Goal: Task Accomplishment & Management: Manage account settings

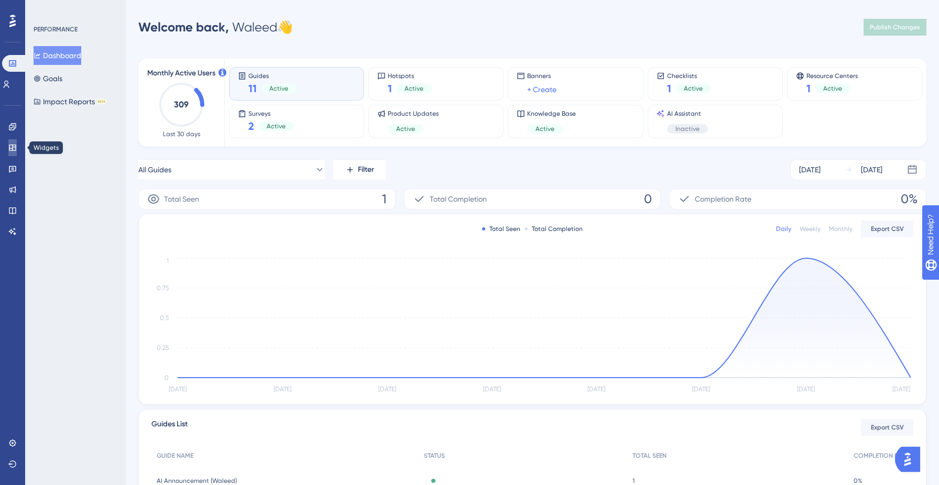
click at [11, 147] on icon at bounding box center [12, 148] width 8 height 8
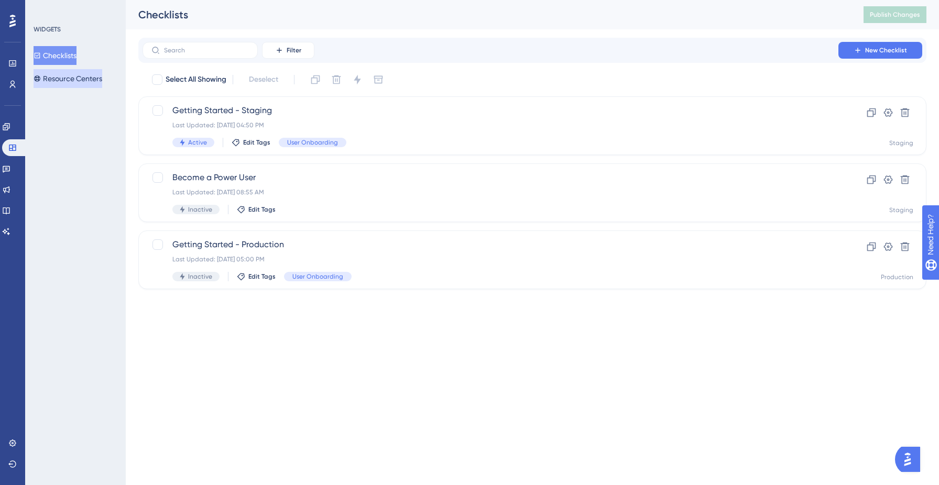
click at [82, 75] on button "Resource Centers" at bounding box center [68, 78] width 69 height 19
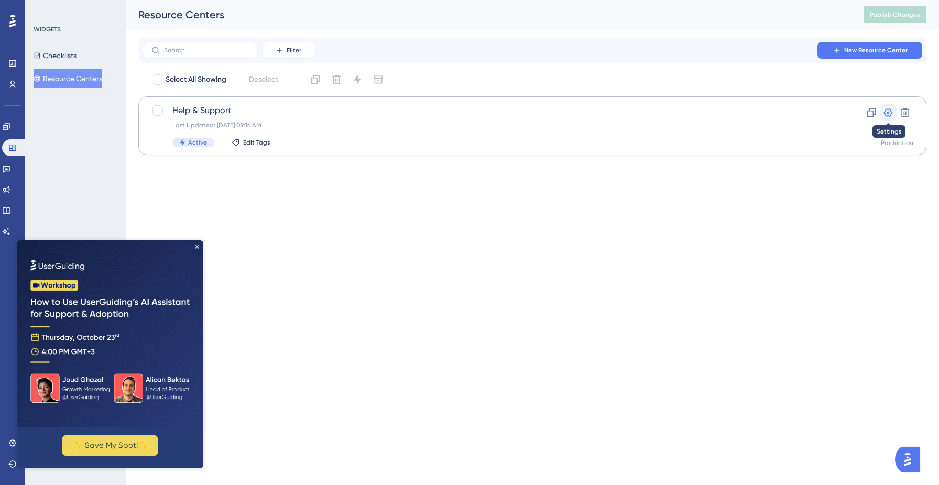
click at [886, 111] on icon at bounding box center [888, 112] width 10 height 10
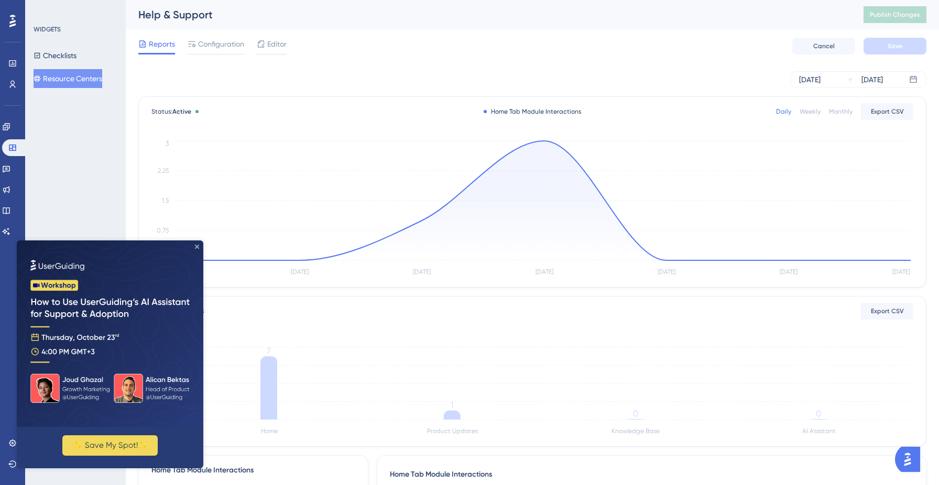
click at [198, 247] on icon "Close Preview" at bounding box center [197, 247] width 4 height 4
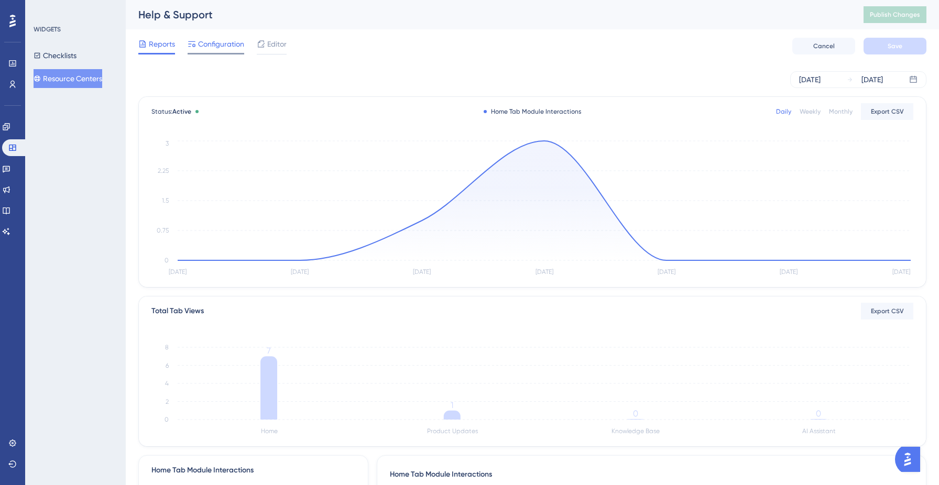
click at [228, 49] on span "Configuration" at bounding box center [221, 44] width 46 height 13
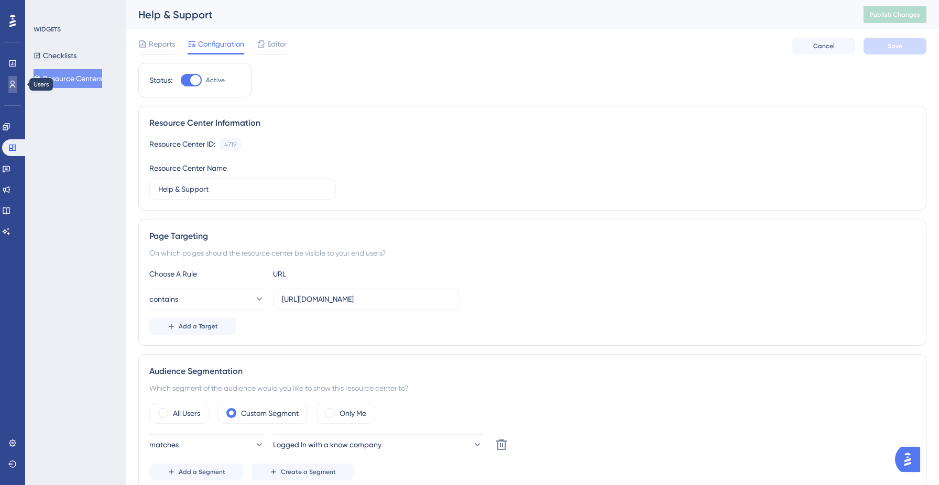
click at [8, 83] on icon at bounding box center [12, 84] width 8 height 8
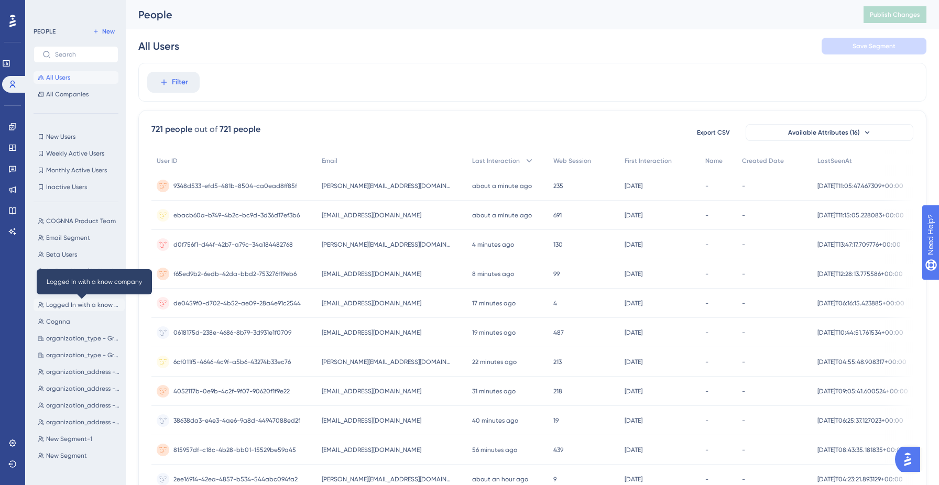
click at [74, 310] on button "Logged In with a know company Logged In with a know company" at bounding box center [79, 305] width 91 height 13
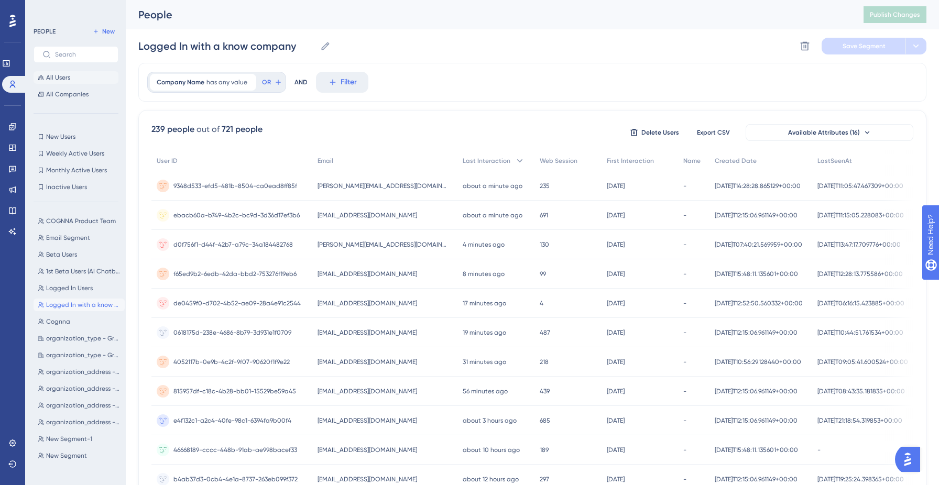
click at [66, 74] on span "All Users" at bounding box center [58, 77] width 24 height 8
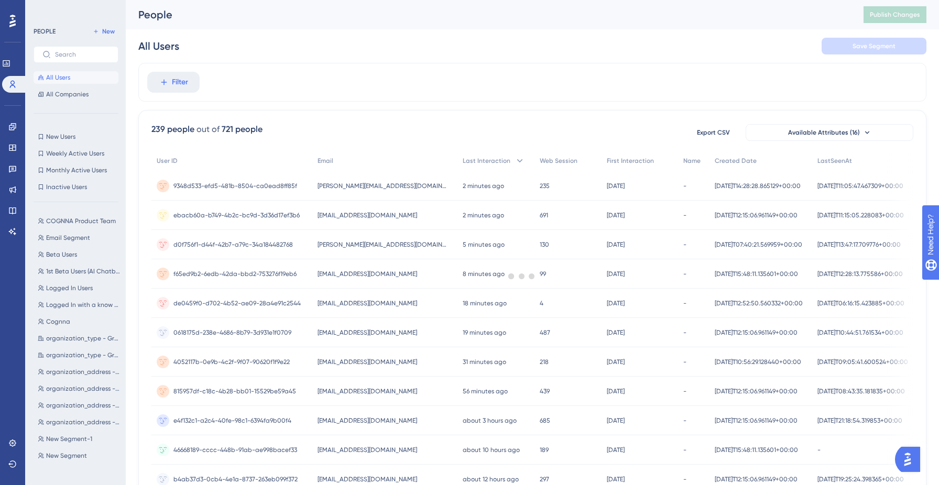
click at [180, 77] on div at bounding box center [522, 276] width 834 height 410
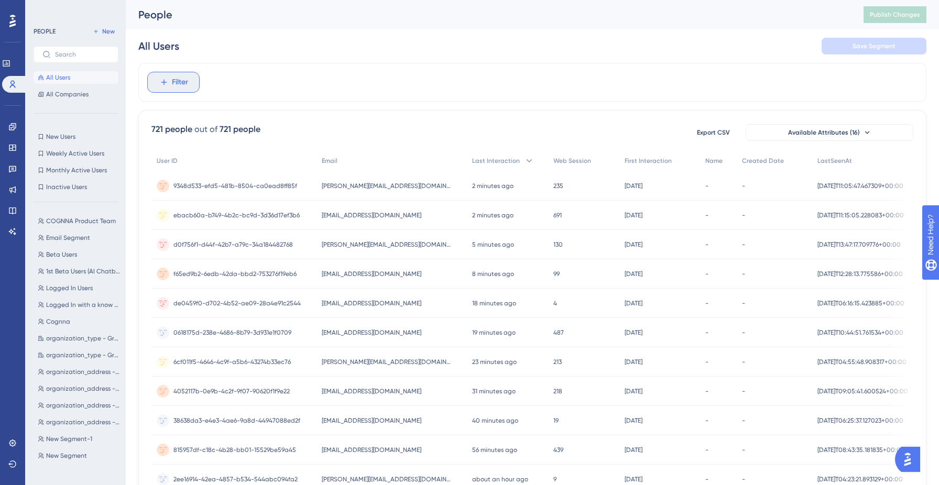
click at [180, 77] on span "Filter" at bounding box center [180, 82] width 16 height 13
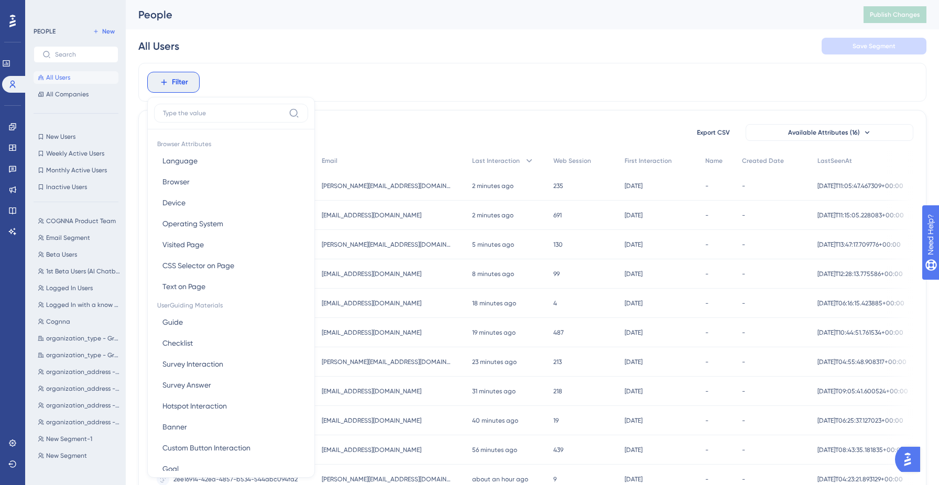
scroll to position [45, 0]
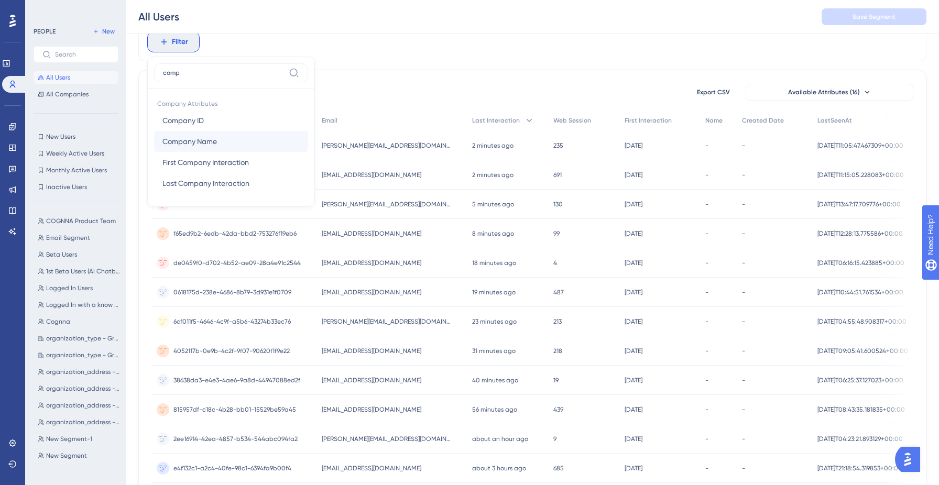
type input "comp"
click at [205, 146] on span "Company Name" at bounding box center [189, 141] width 54 height 13
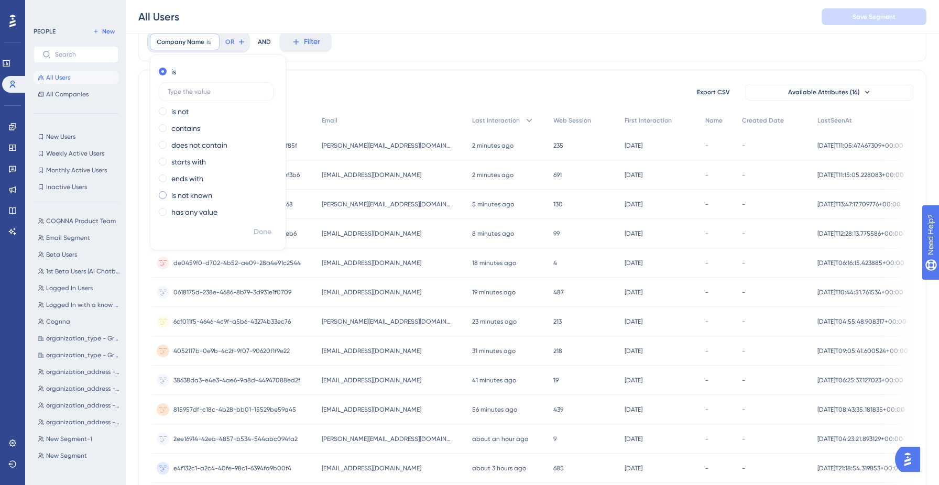
click at [167, 194] on div "is not known" at bounding box center [216, 195] width 114 height 13
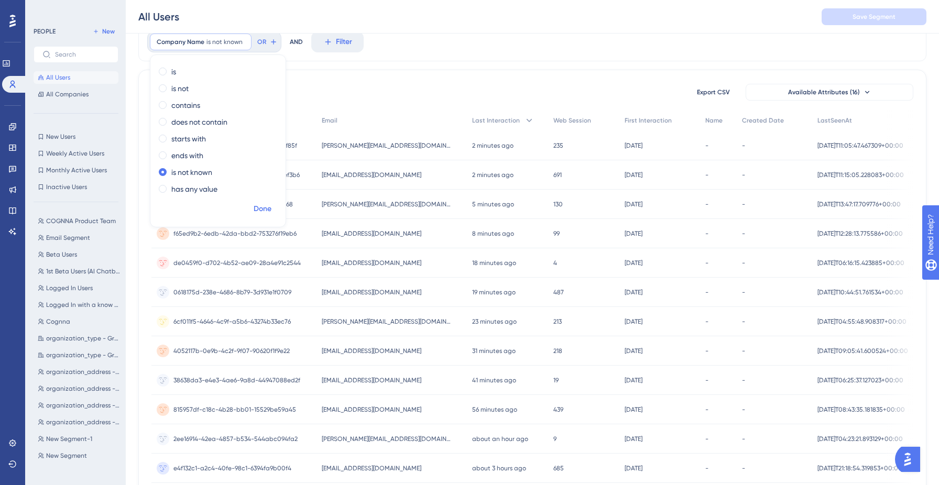
click at [267, 210] on span "Done" at bounding box center [263, 209] width 18 height 13
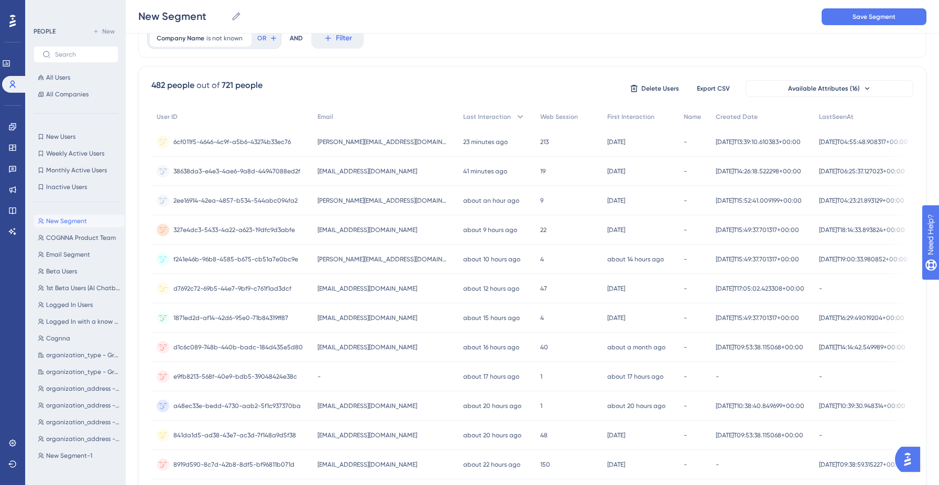
scroll to position [49, 0]
click at [276, 202] on span "2ee16914-42ea-4857-b534-544abc094fa2" at bounding box center [235, 200] width 124 height 8
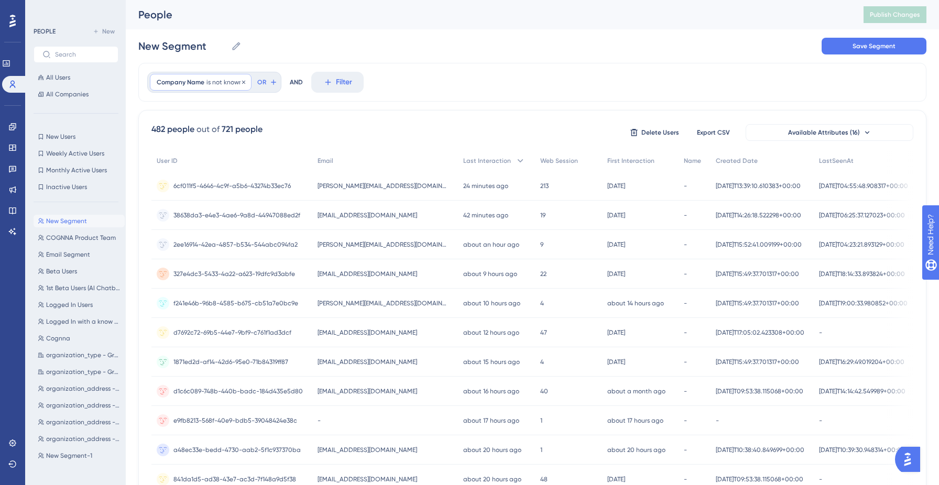
click at [216, 85] on span "is not known" at bounding box center [224, 82] width 36 height 8
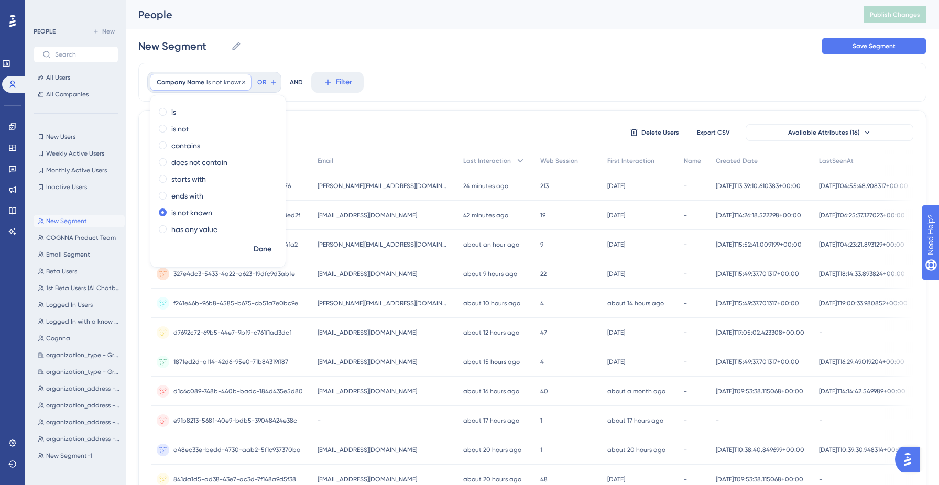
click at [227, 76] on div "Company Name is not known Remove" at bounding box center [201, 82] width 102 height 17
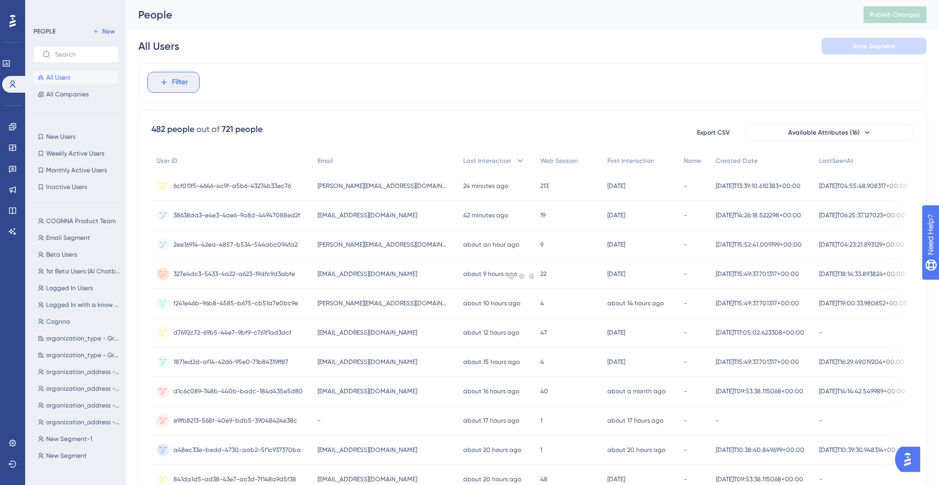
click at [168, 81] on button "Filter" at bounding box center [173, 82] width 52 height 21
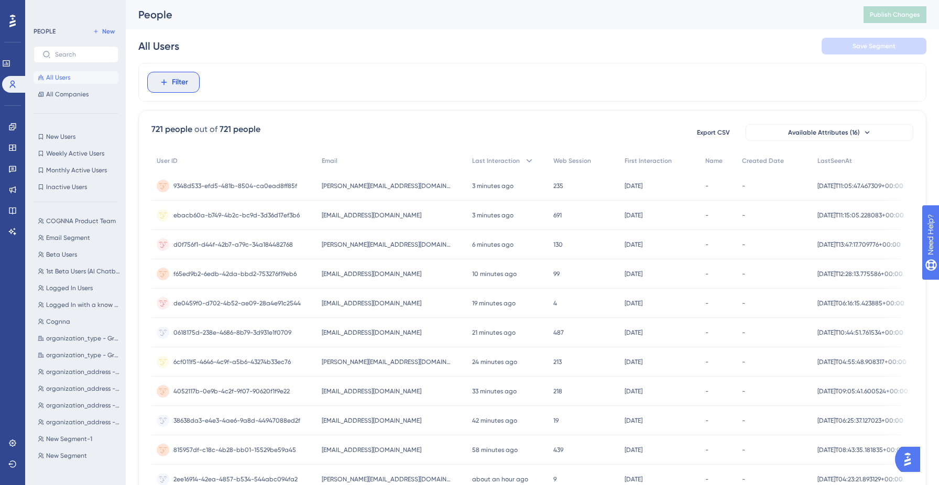
scroll to position [41, 0]
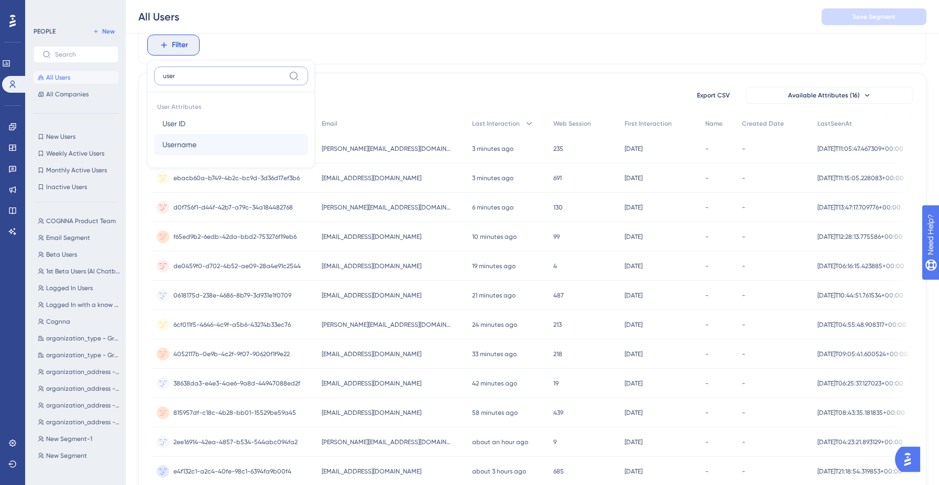
type input "user"
click at [202, 142] on button "Username Username" at bounding box center [231, 144] width 154 height 21
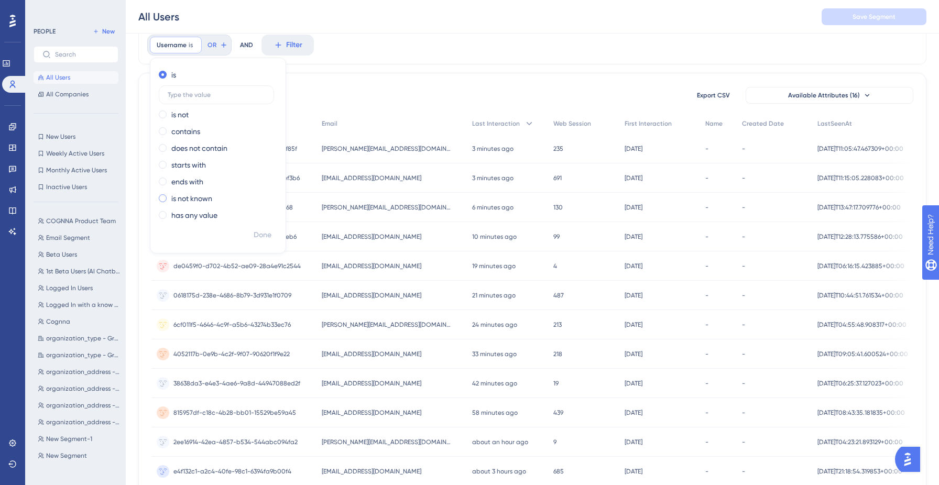
click at [179, 202] on label "is not known" at bounding box center [191, 198] width 41 height 13
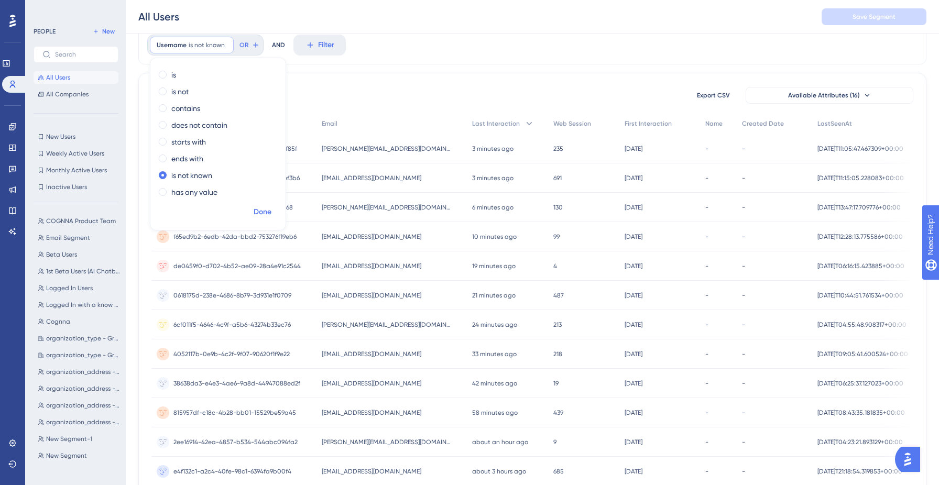
click at [260, 213] on span "Done" at bounding box center [263, 212] width 18 height 13
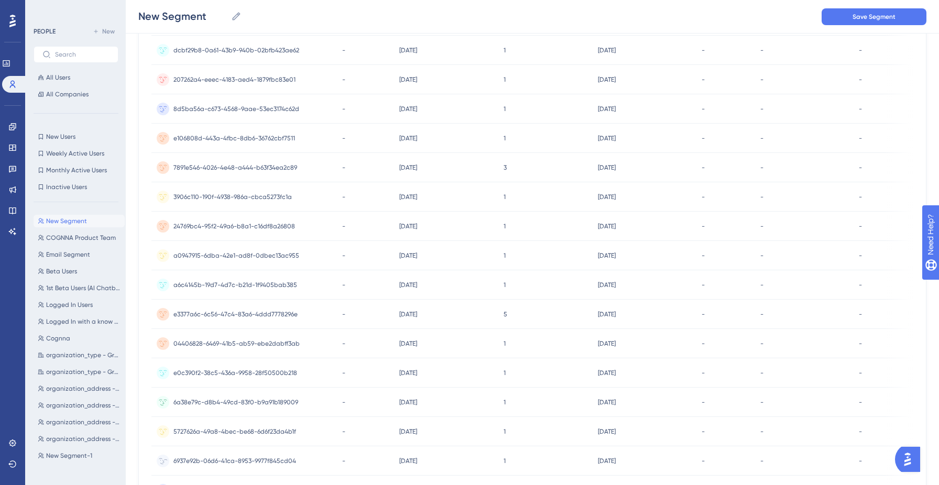
scroll to position [361, 0]
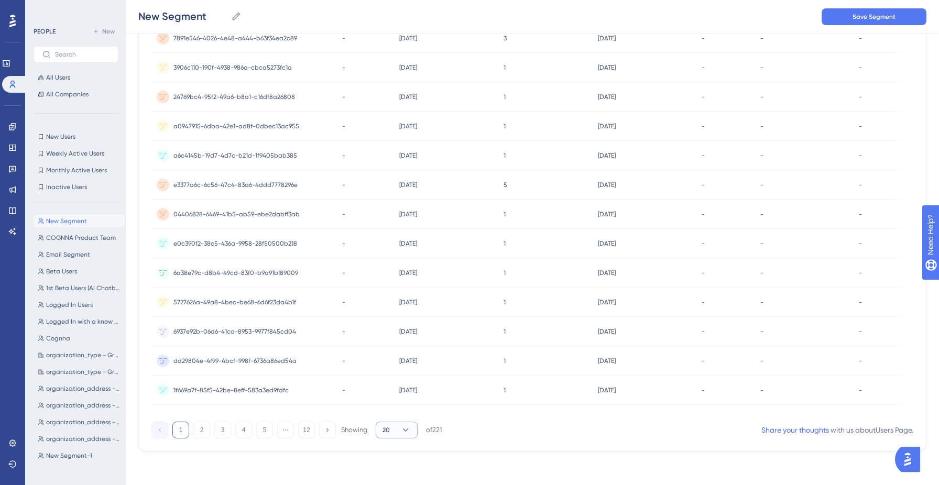
click at [398, 434] on button "20" at bounding box center [397, 430] width 42 height 17
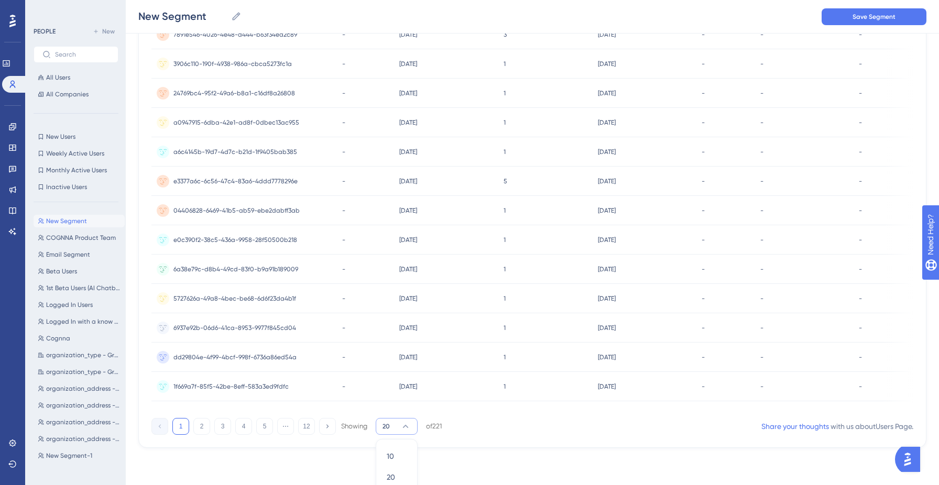
scroll to position [416, 0]
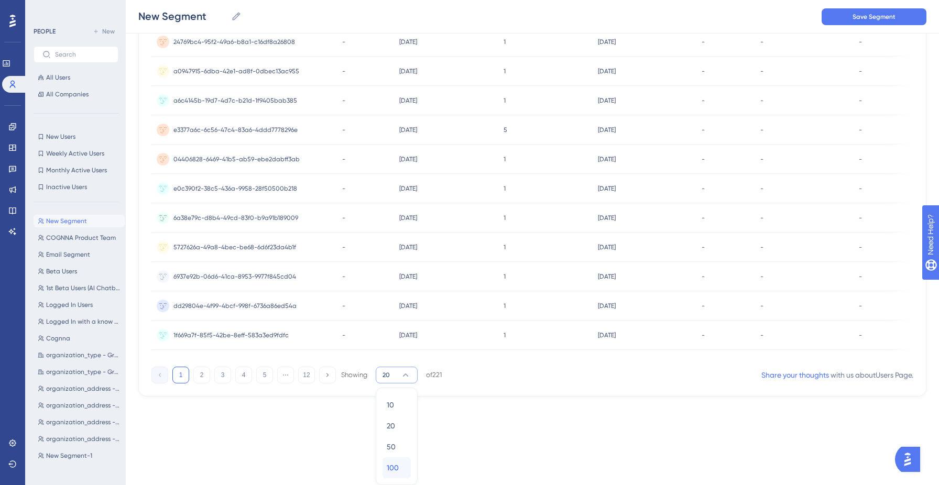
click at [393, 467] on span "100" at bounding box center [393, 468] width 12 height 13
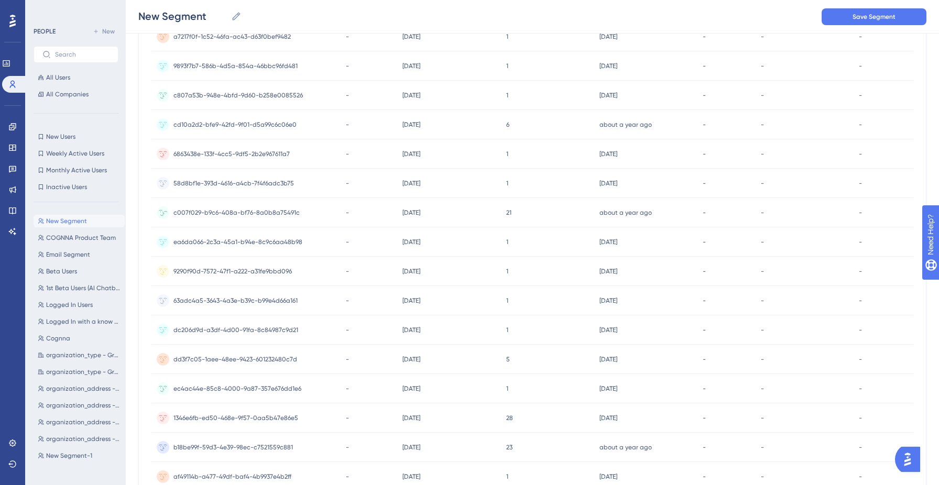
scroll to position [2394, 0]
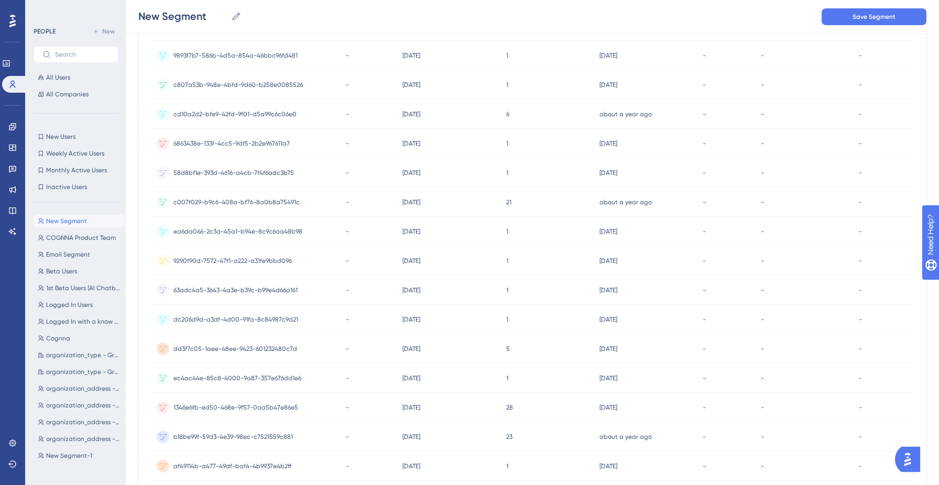
click at [260, 230] on span "ea6da066-2c3a-45a1-b94e-8c9c6aa48b98" at bounding box center [237, 231] width 129 height 8
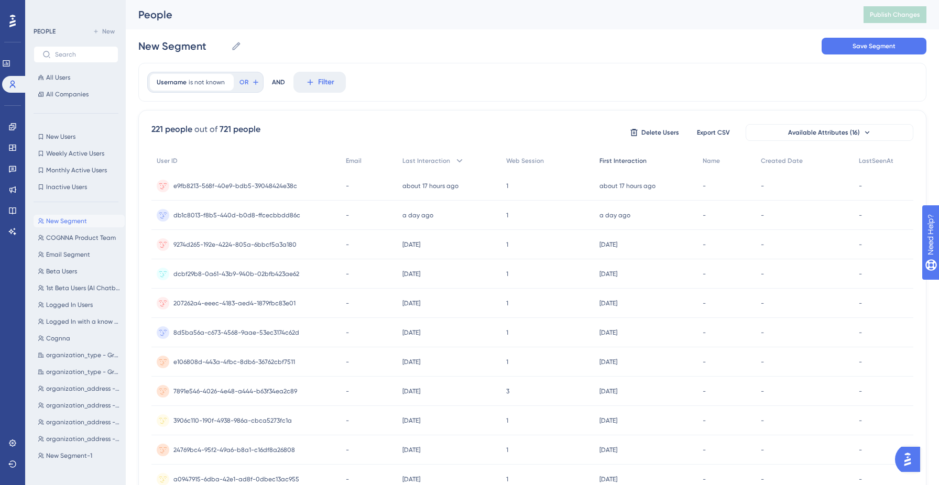
click at [640, 154] on div "First Interaction" at bounding box center [645, 160] width 103 height 21
click at [257, 213] on span "db1c8013-f8b5-440d-b0d8-ffcecbbdd86c" at bounding box center [236, 215] width 127 height 8
click at [283, 252] on div "9274d265-192e-4224-805a-6bbcf5a3a180 9274d265-192e-4224-805a-6bbcf5a3a180" at bounding box center [234, 244] width 123 height 29
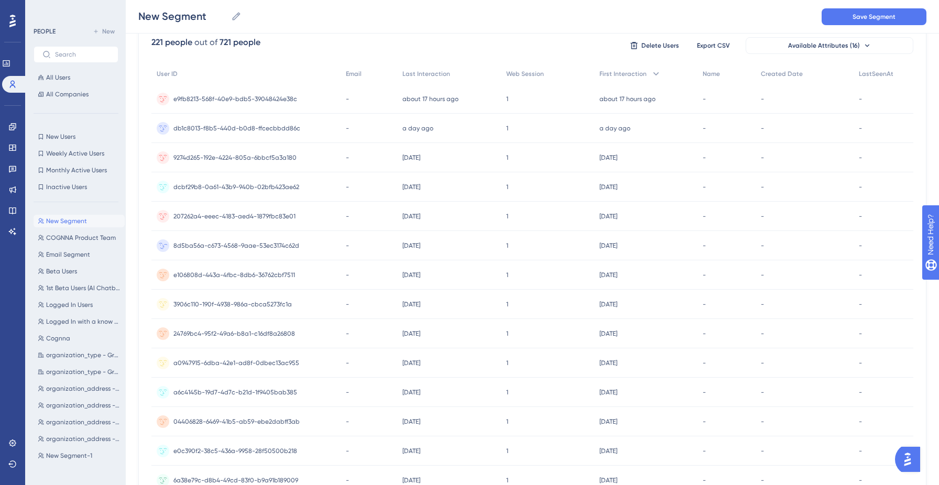
click at [391, 248] on div "-" at bounding box center [369, 245] width 57 height 29
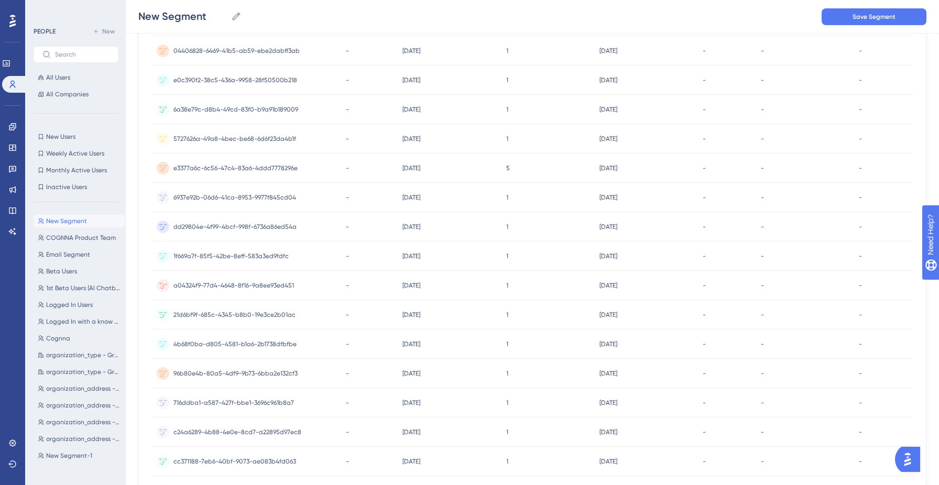
scroll to position [513, 0]
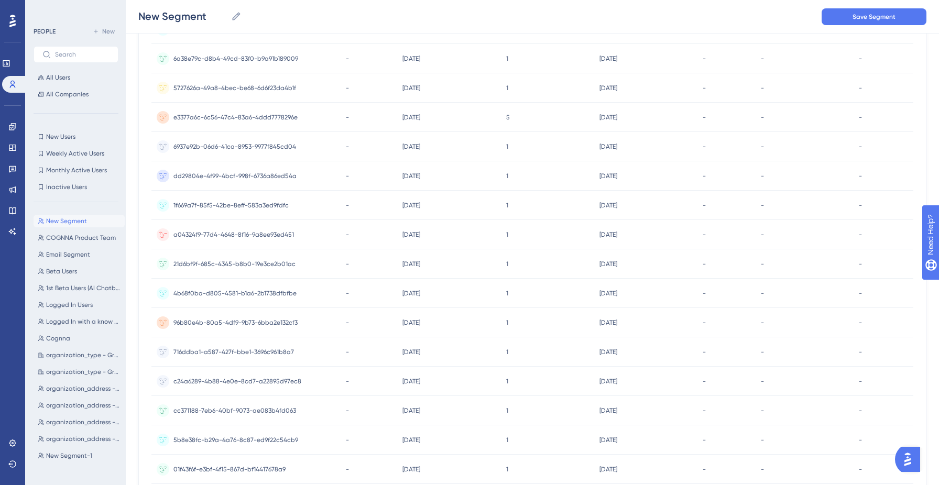
click at [332, 240] on div "a04324f9-77d4-4648-8f16-9a8ee93ed451 a04324f9-77d4-4648-8f16-9a8ee93ed451" at bounding box center [245, 234] width 189 height 29
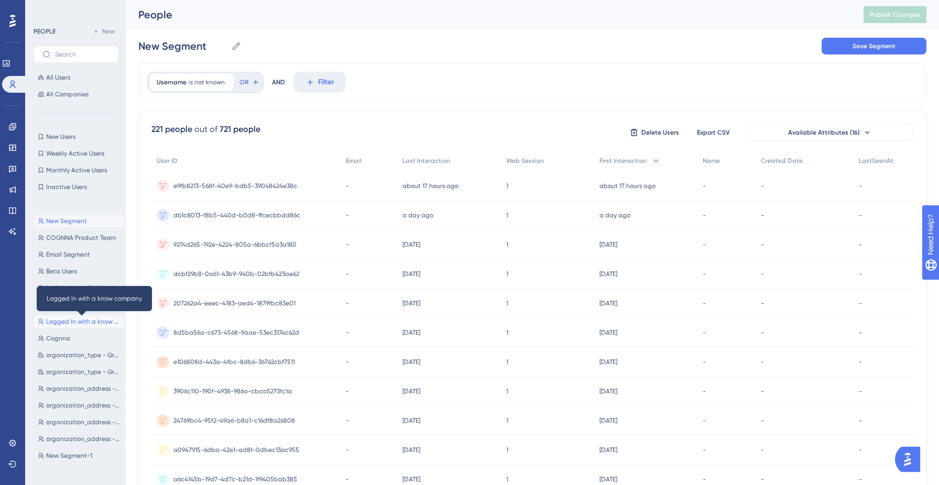
click at [67, 320] on span "Logged In with a know company" at bounding box center [83, 321] width 74 height 8
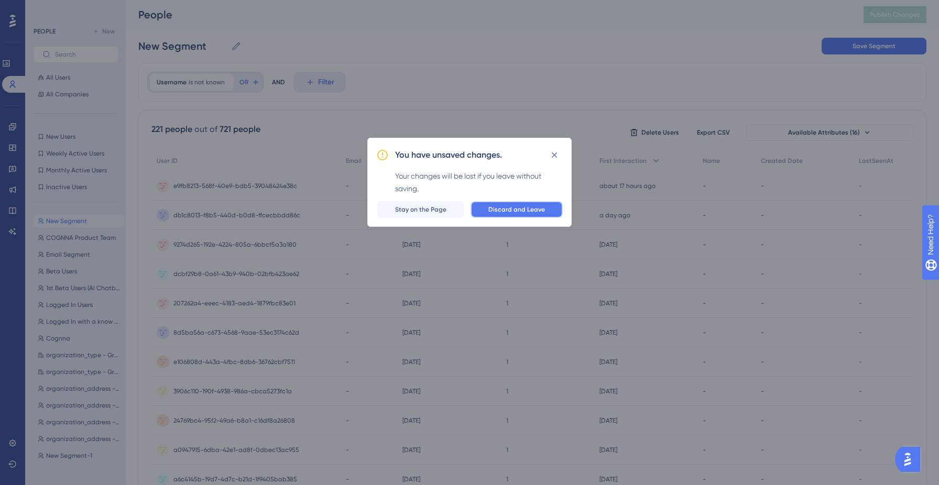
click at [510, 213] on span "Discard and Leave" at bounding box center [516, 209] width 57 height 8
type input "Logged In with a know company"
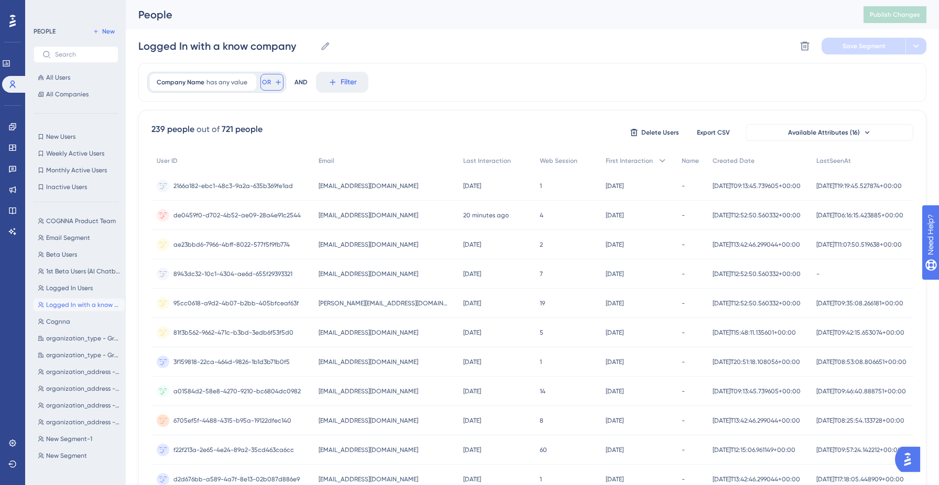
click at [275, 82] on icon at bounding box center [278, 82] width 8 height 8
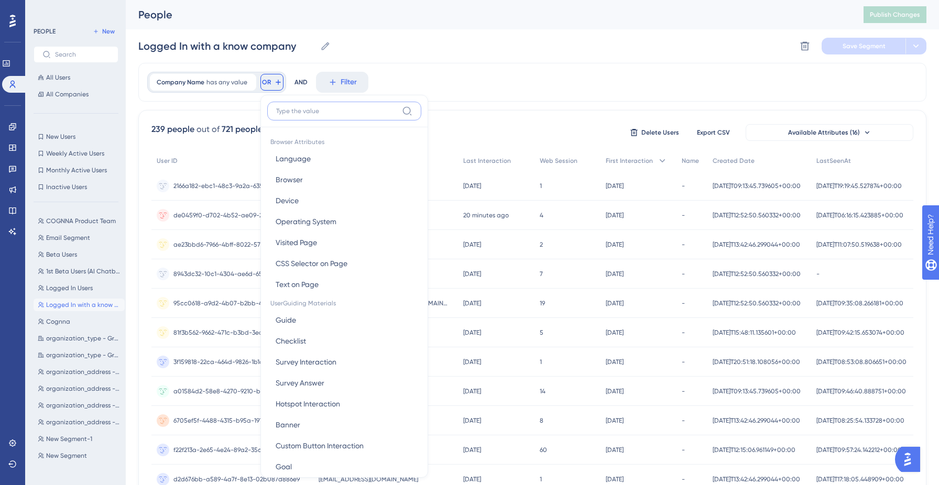
scroll to position [43, 0]
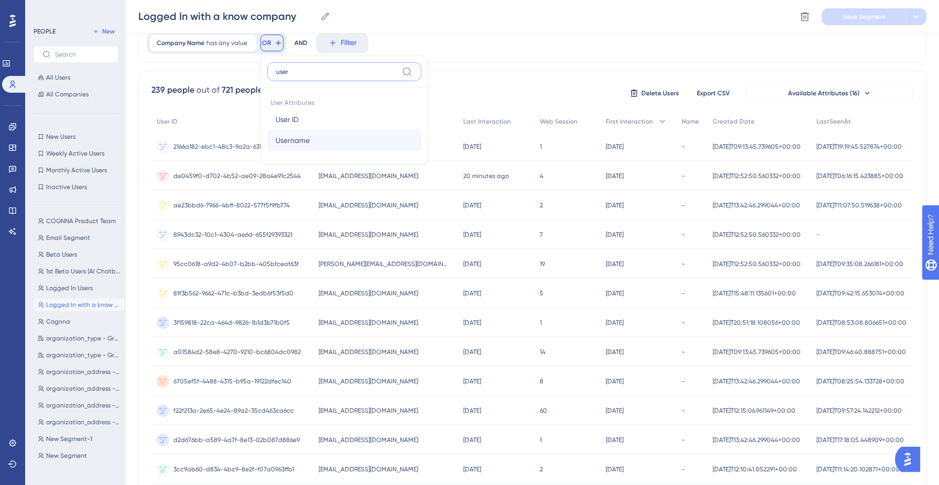
type input "user"
click at [316, 138] on button "Username Username" at bounding box center [344, 140] width 154 height 21
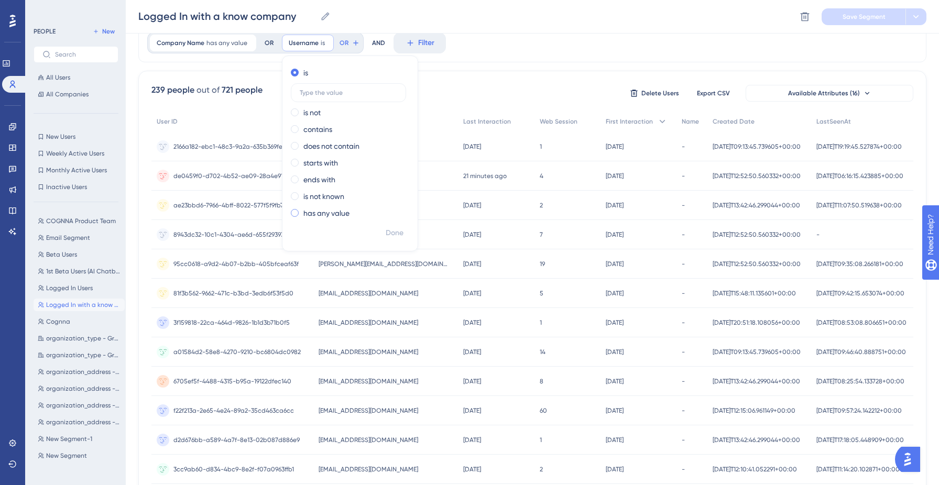
click at [295, 211] on span at bounding box center [295, 213] width 8 height 8
click at [302, 211] on input "radio" at bounding box center [302, 211] width 0 height 0
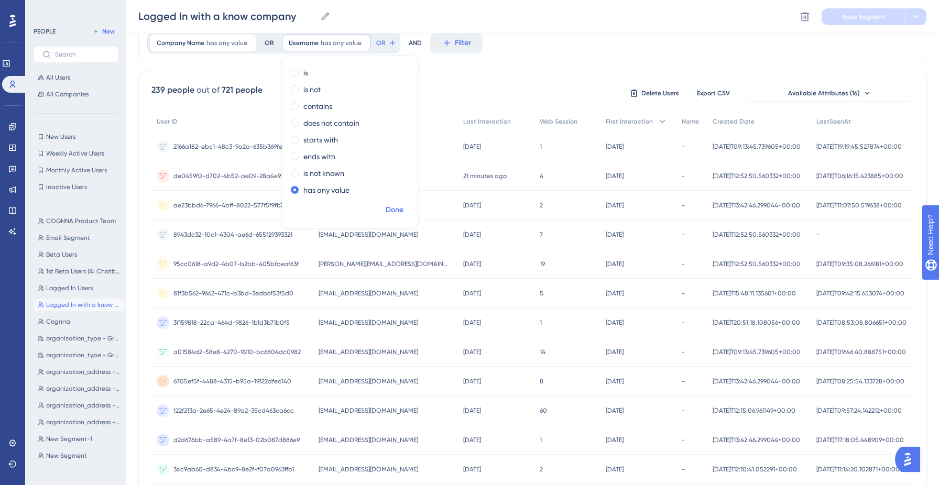
click at [394, 205] on span "Done" at bounding box center [395, 210] width 18 height 13
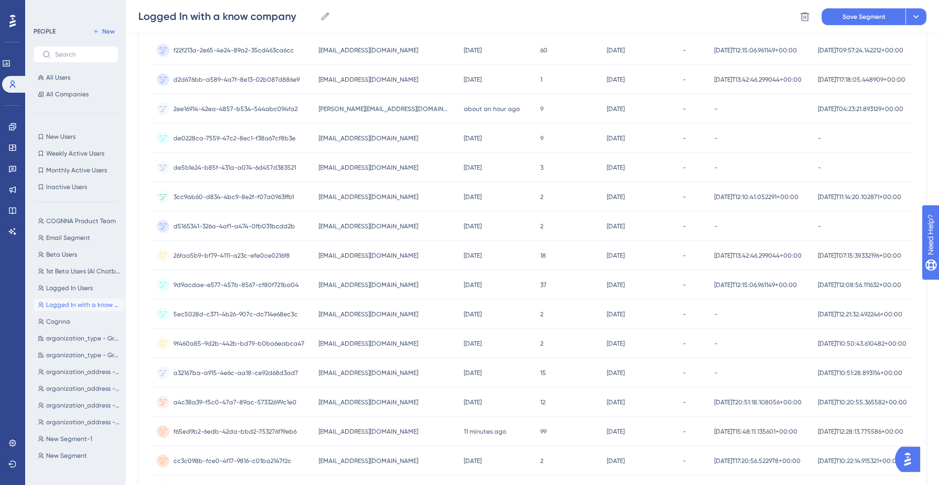
scroll to position [0, 0]
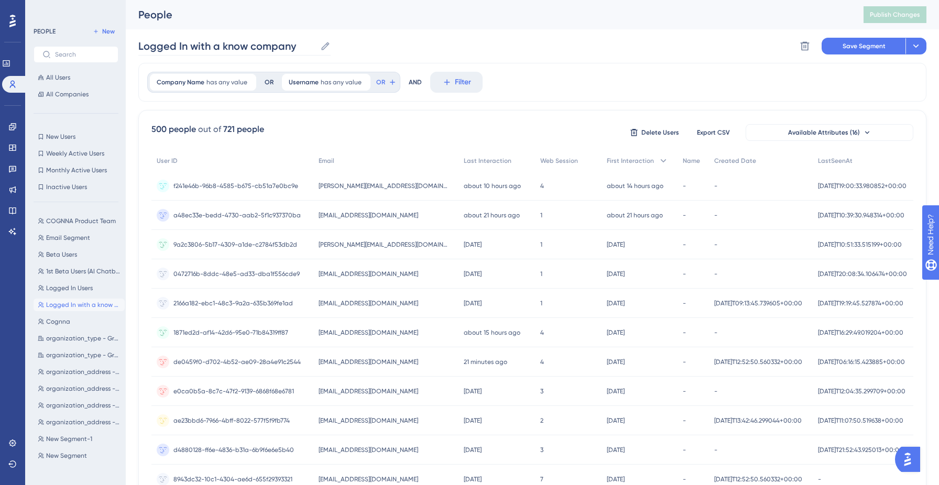
click at [324, 42] on icon at bounding box center [325, 46] width 10 height 10
click at [316, 42] on input "Logged In with a know company" at bounding box center [227, 46] width 178 height 15
type input "Logged In with a know company or username"
click at [885, 47] on button "Save Segment" at bounding box center [863, 46] width 84 height 17
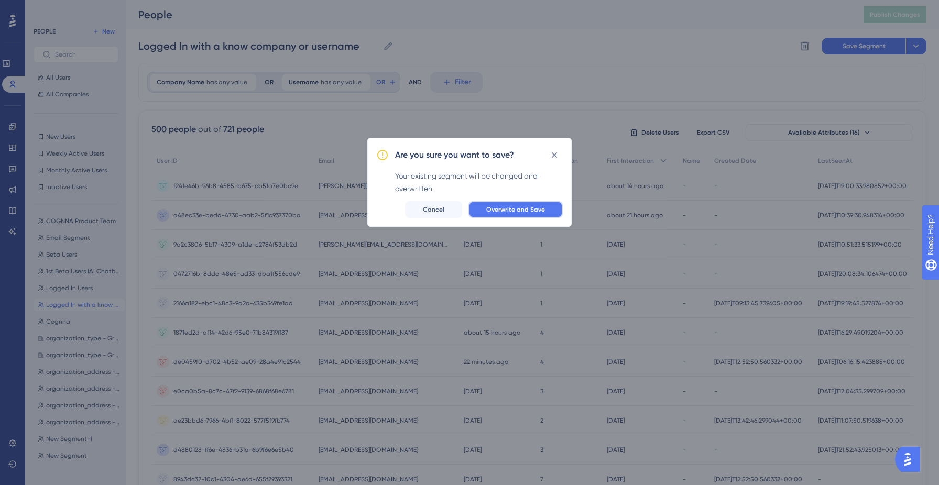
click at [514, 210] on span "Overwrite and Save" at bounding box center [515, 209] width 59 height 8
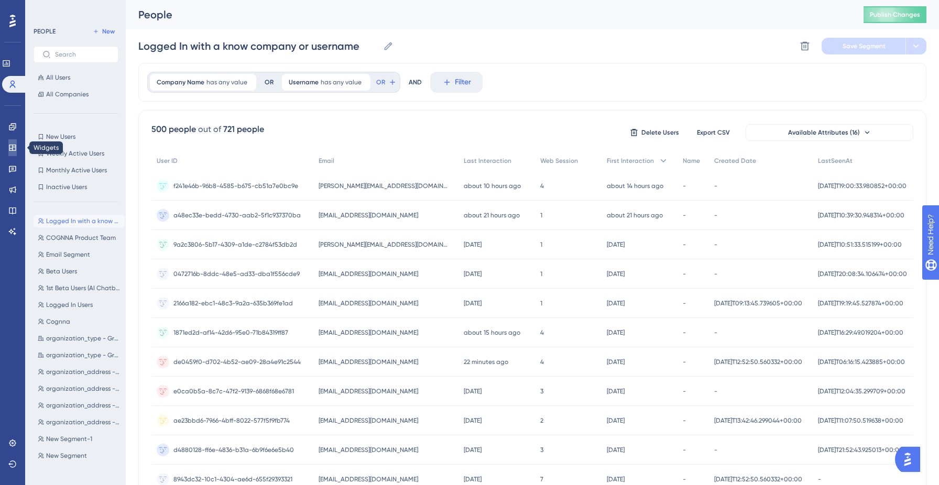
click at [12, 149] on icon at bounding box center [12, 148] width 8 height 8
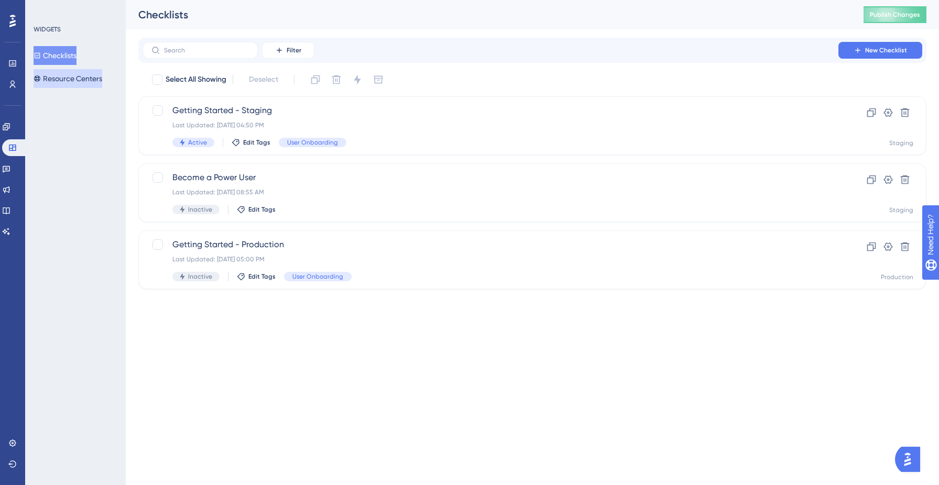
click at [53, 84] on button "Resource Centers" at bounding box center [68, 78] width 69 height 19
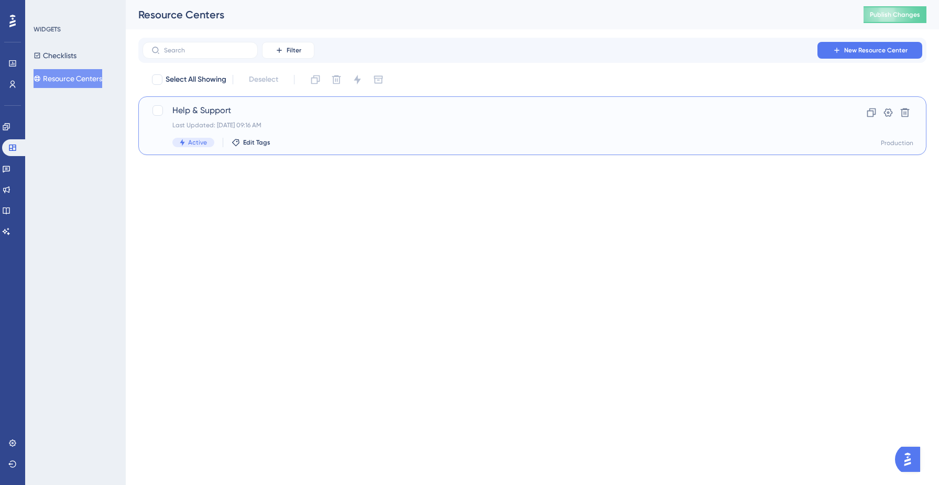
click at [281, 107] on span "Help & Support" at bounding box center [490, 110] width 636 height 13
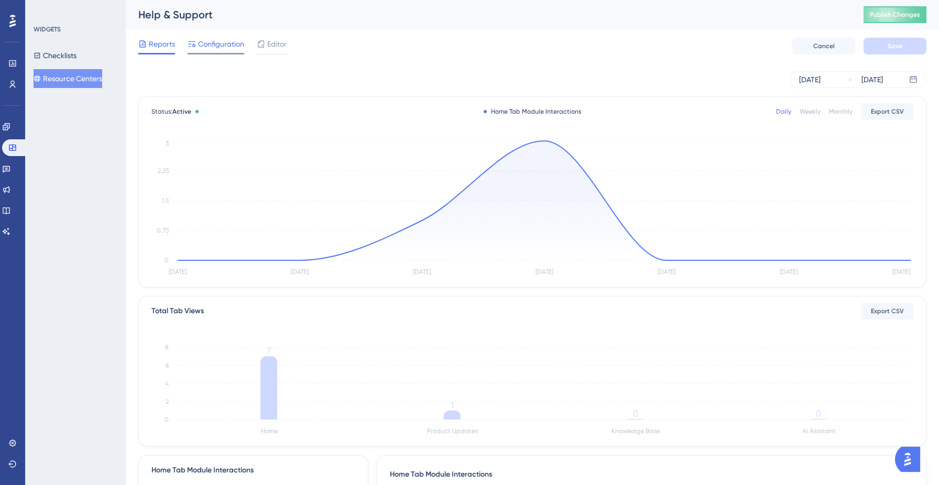
click at [229, 47] on span "Configuration" at bounding box center [221, 44] width 46 height 13
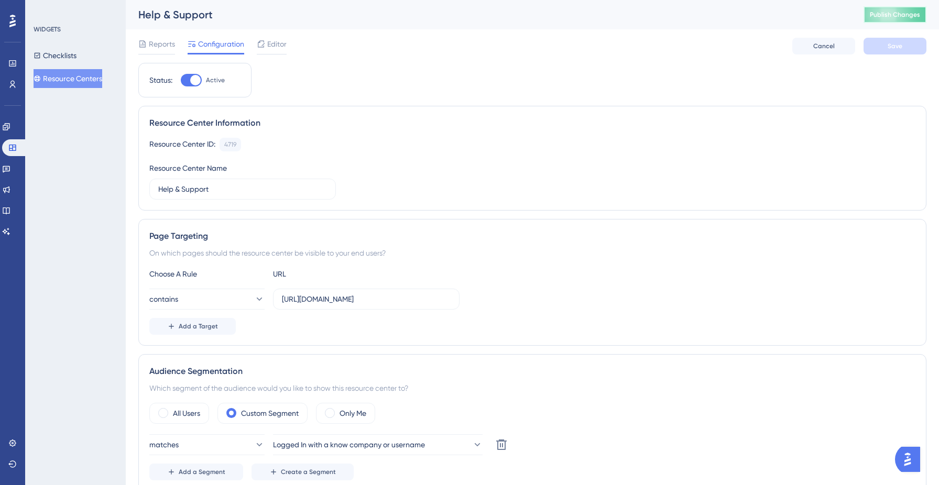
click at [903, 14] on span "Publish Changes" at bounding box center [895, 14] width 50 height 8
